Goal: Task Accomplishment & Management: Complete application form

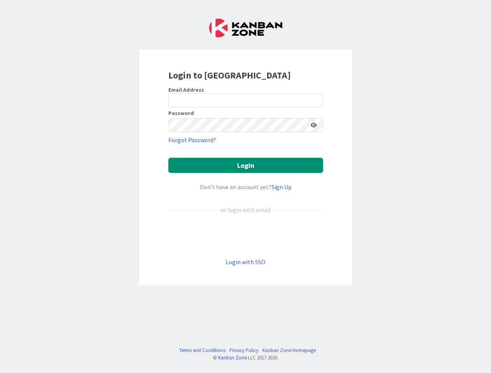
click at [245, 186] on div "Don’t have an account yet? Sign Up" at bounding box center [245, 186] width 155 height 9
click at [313, 125] on icon at bounding box center [313, 124] width 6 height 5
click at [245, 165] on button "Login" at bounding box center [245, 165] width 155 height 15
